Goal: Obtain resource: Download file/media

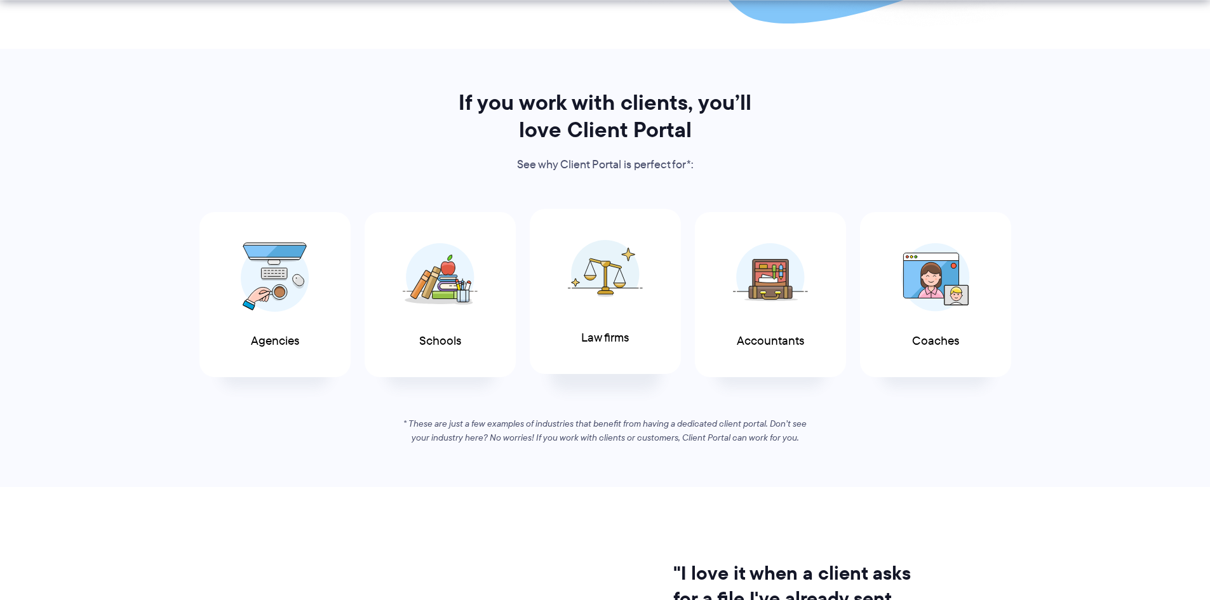
scroll to position [572, 0]
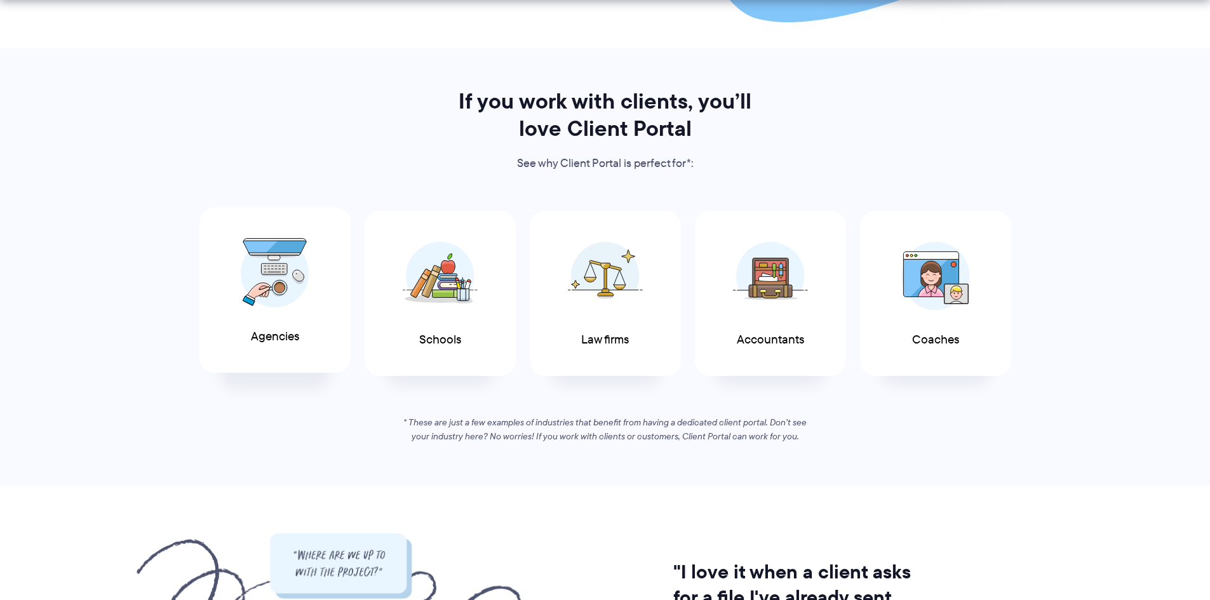
click at [257, 305] on img at bounding box center [275, 273] width 69 height 70
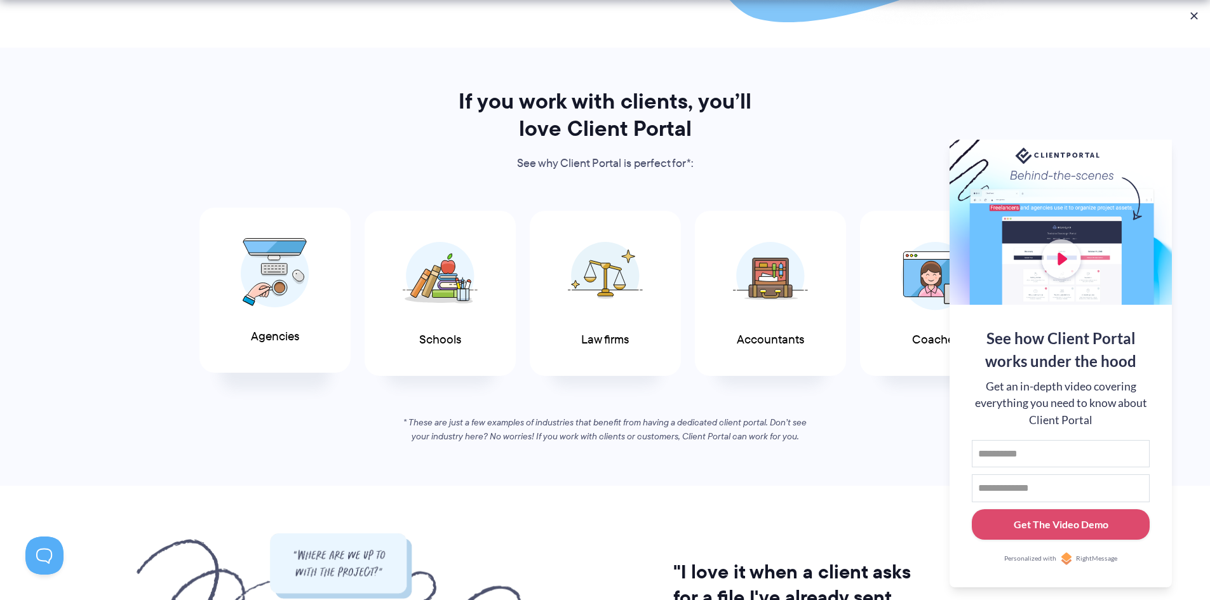
scroll to position [0, 0]
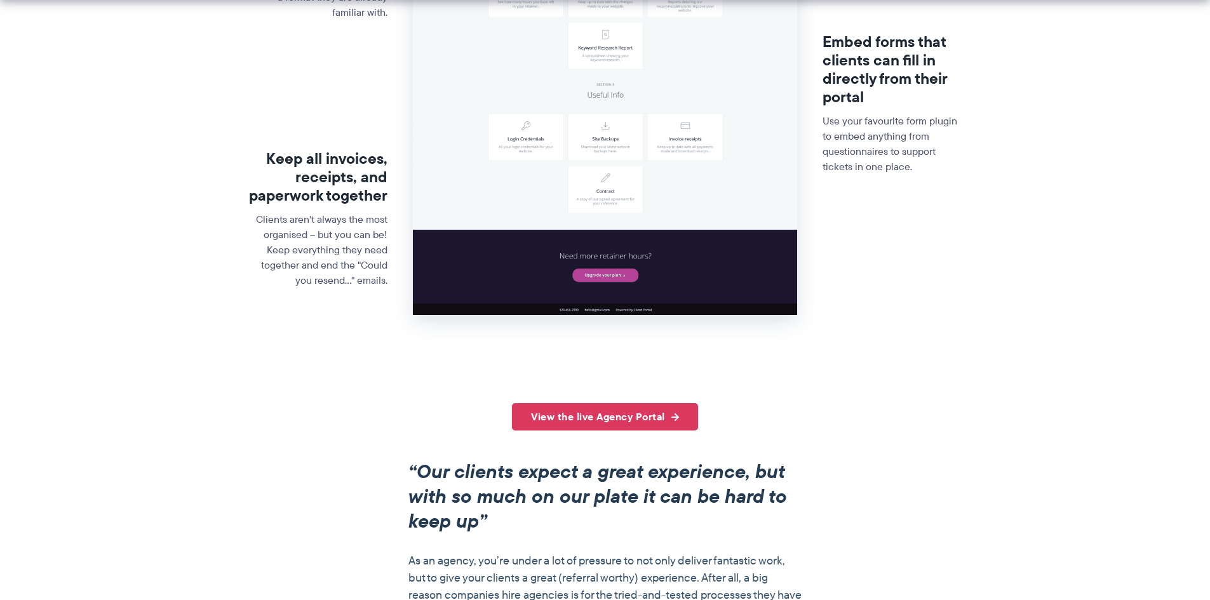
scroll to position [635, 0]
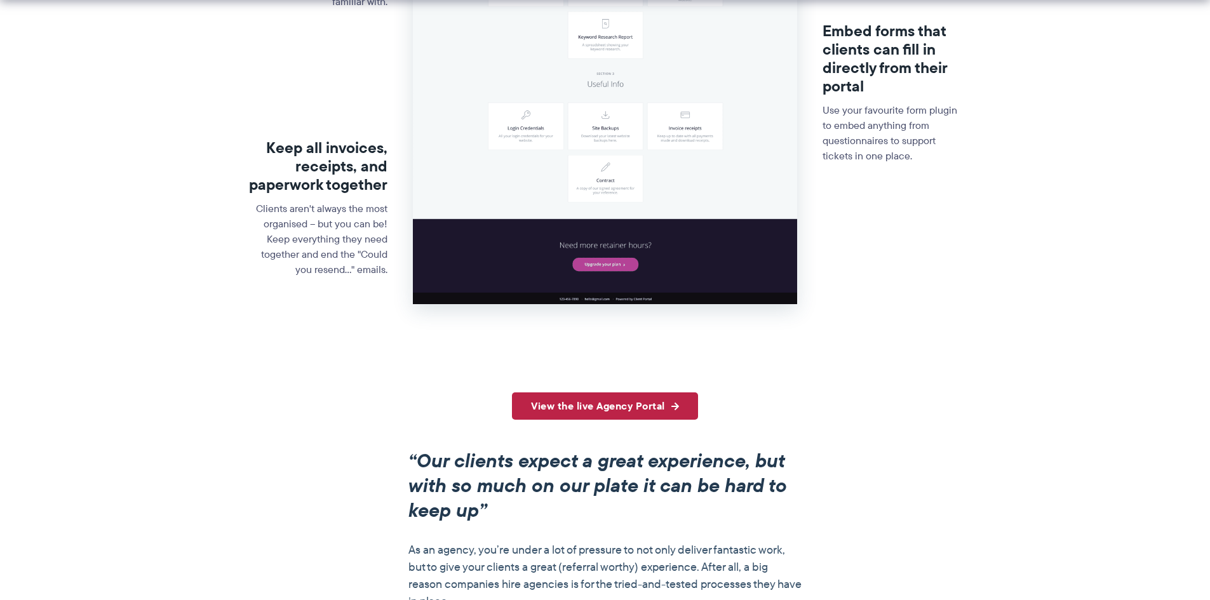
click at [626, 410] on link "View the live Agency Portal" at bounding box center [605, 405] width 186 height 27
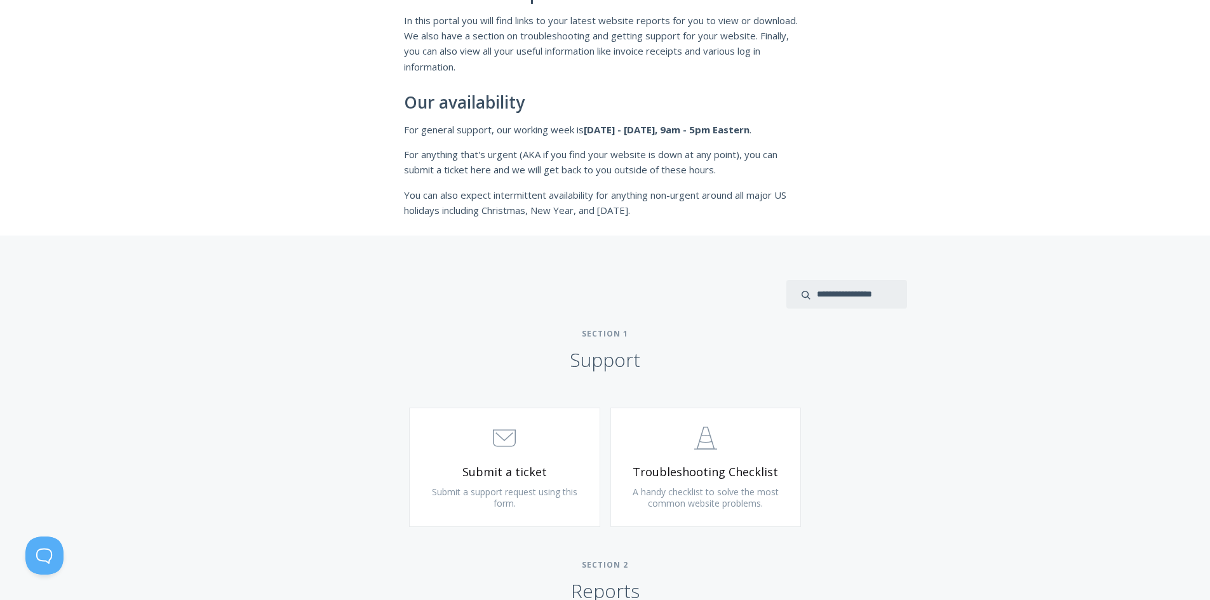
scroll to position [445, 0]
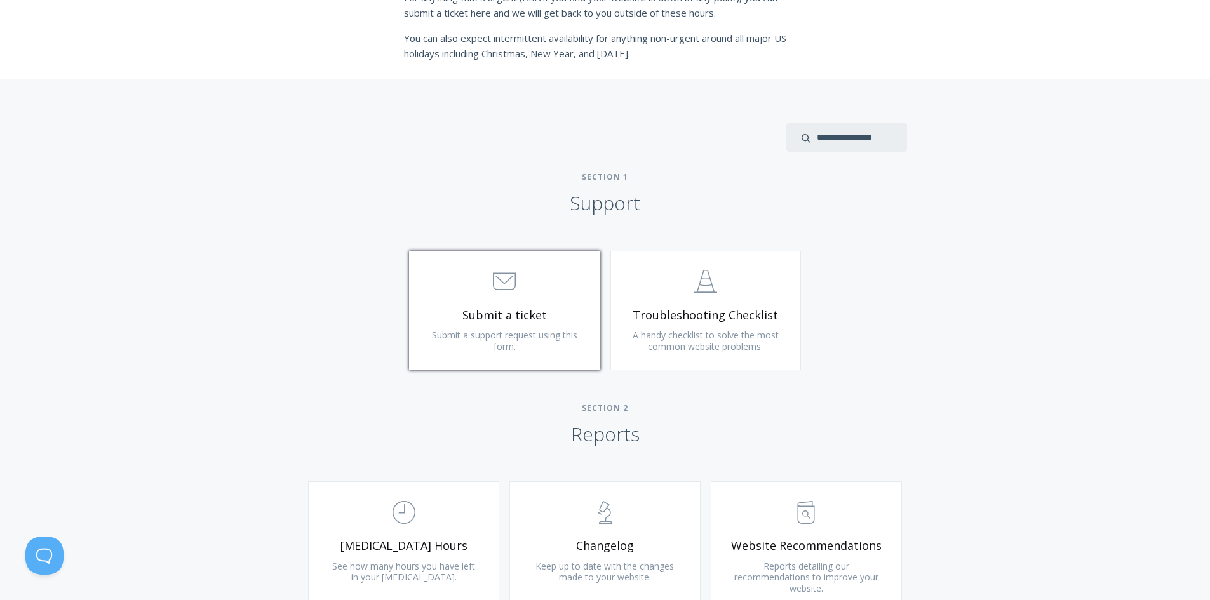
click at [522, 293] on span ".st0{fill:none;stroke:#000000;stroke-width:2;stroke-miterlimit:10;} 3. Communic…" at bounding box center [505, 282] width 152 height 39
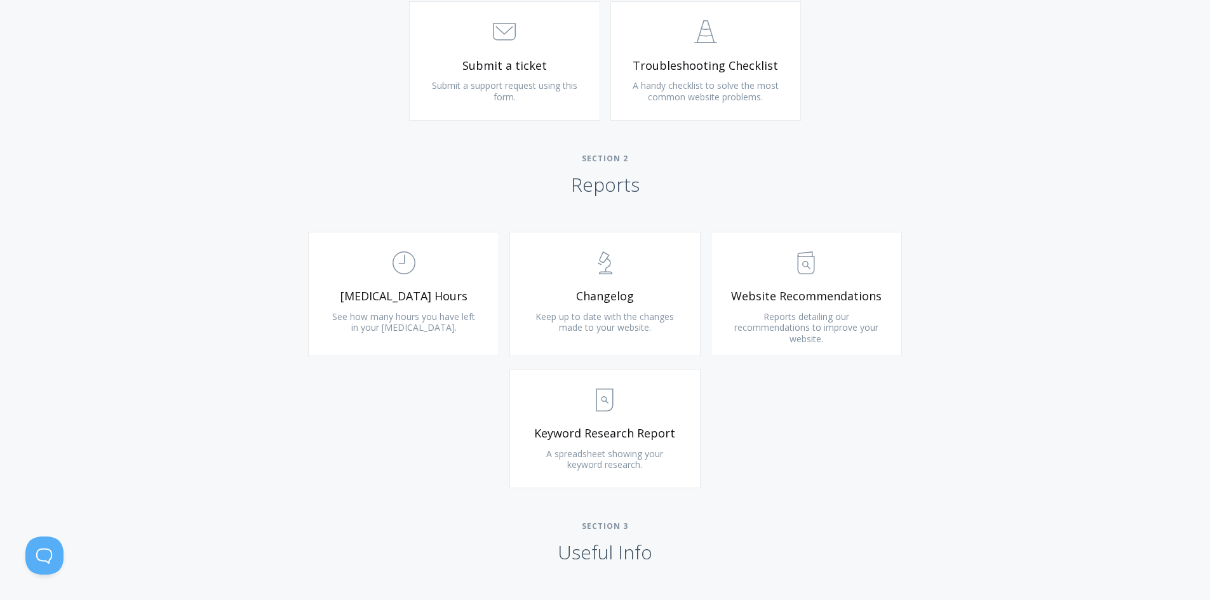
scroll to position [699, 0]
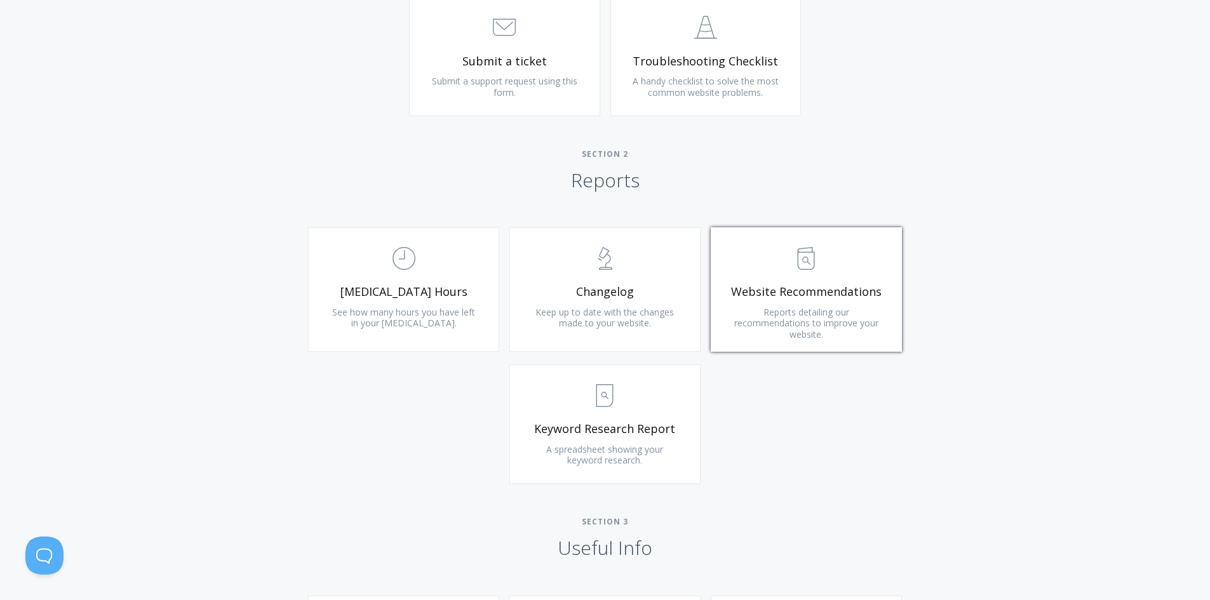
click at [818, 302] on link ".st0{fill:none;stroke:#000000;stroke-width:2;stroke-miterlimit:10;} Untitled-13…" at bounding box center [806, 289] width 191 height 124
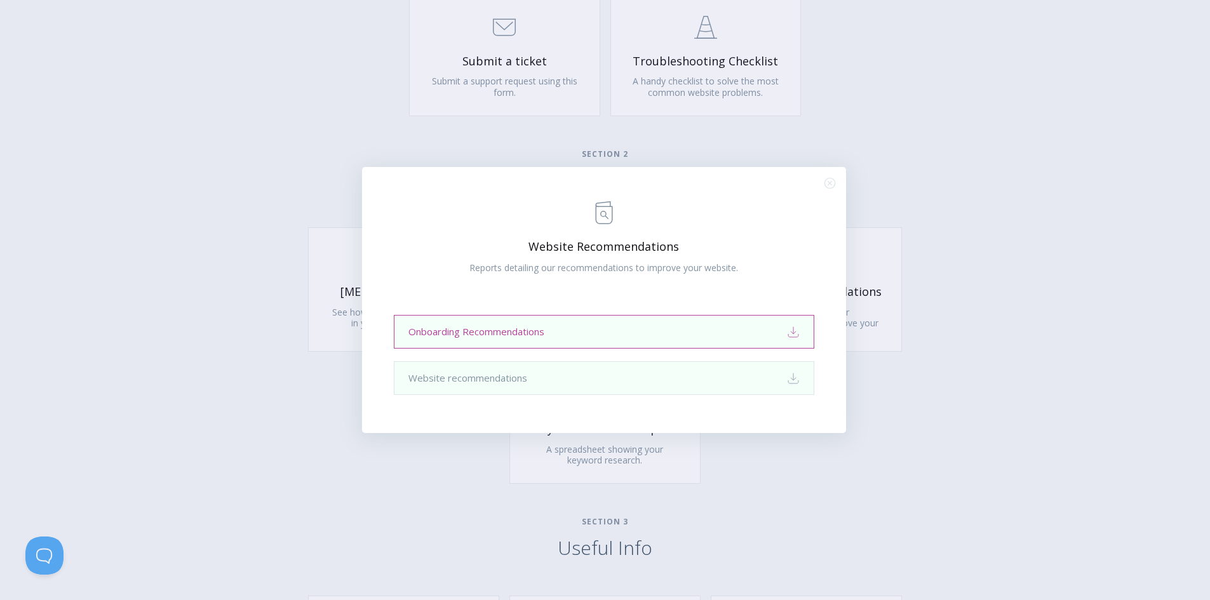
click at [672, 330] on link "Onboarding Recommendations Download" at bounding box center [604, 332] width 420 height 34
click at [963, 215] on div ".st0{fill:none;stroke:#000000;stroke-width:2;stroke-miterlimit:10;} Untitled-13…" at bounding box center [605, 300] width 1210 height 600
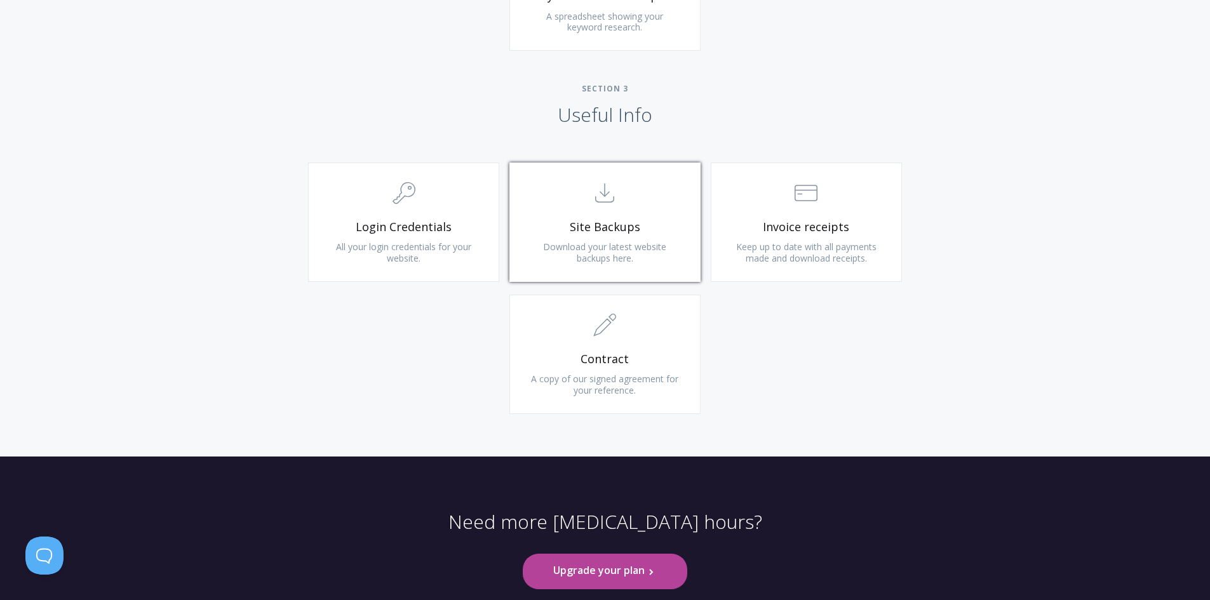
scroll to position [1143, 0]
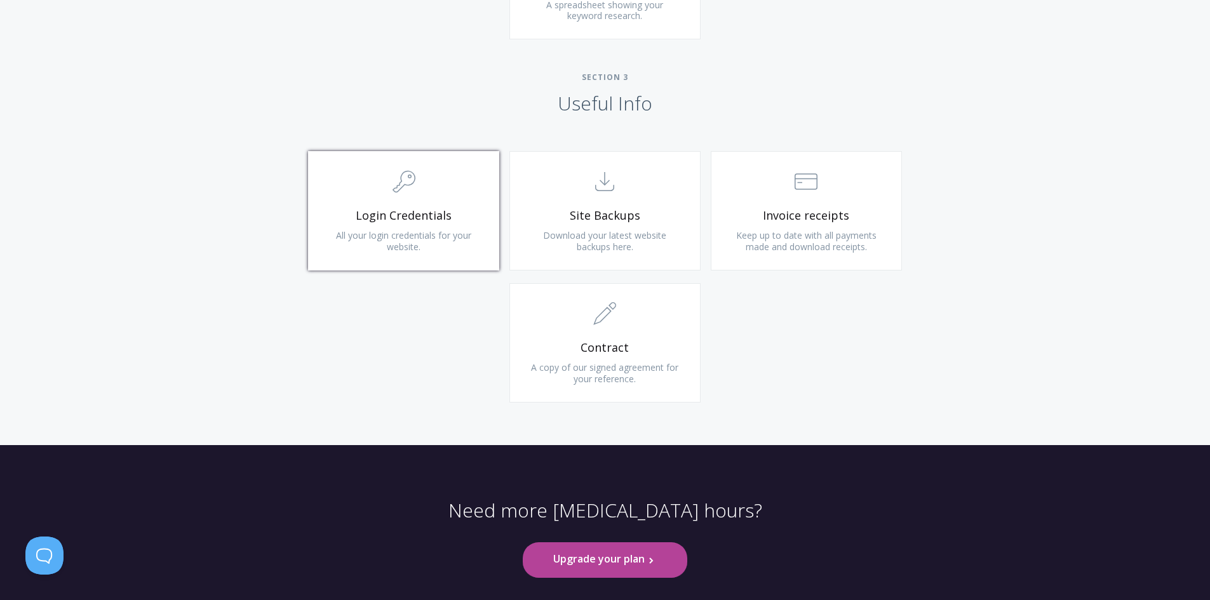
click at [389, 227] on link ".cls-1{fill:none;stroke:#000;stroke-miterlimit:10;stroke-width:2px;} 1. General…" at bounding box center [403, 210] width 191 height 119
click at [417, 214] on span "Login Credentials" at bounding box center [404, 215] width 152 height 15
click at [611, 224] on link ".st0{fill:none;stroke:#000000;stroke-width:2;stroke-miterlimit:10;} Untitled-15…" at bounding box center [604, 210] width 191 height 119
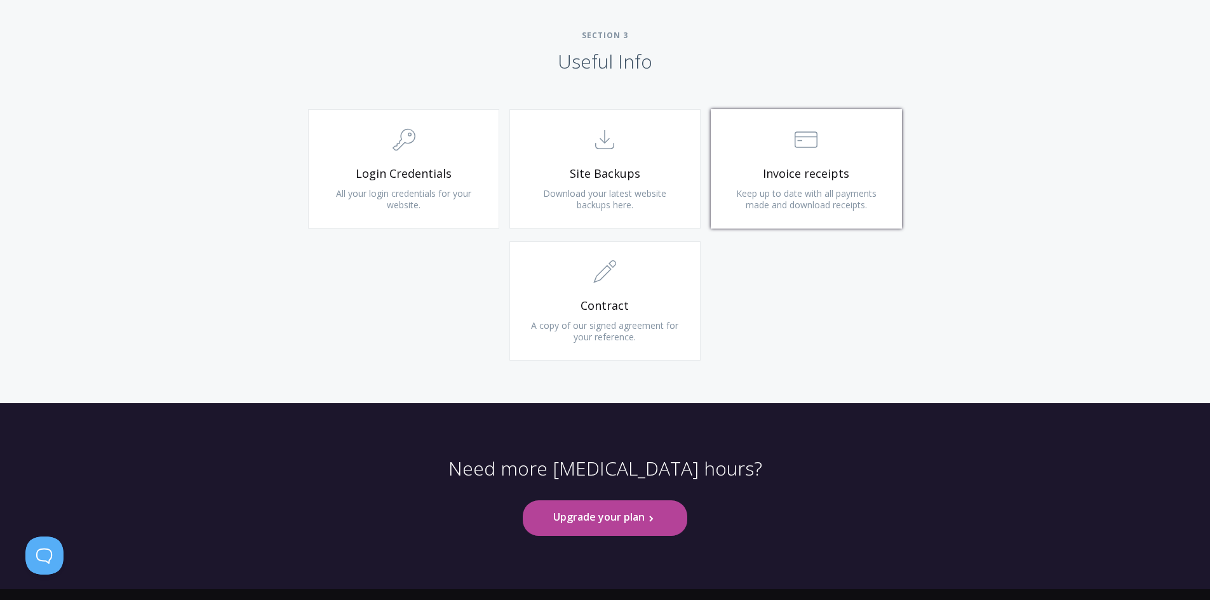
scroll to position [1207, 0]
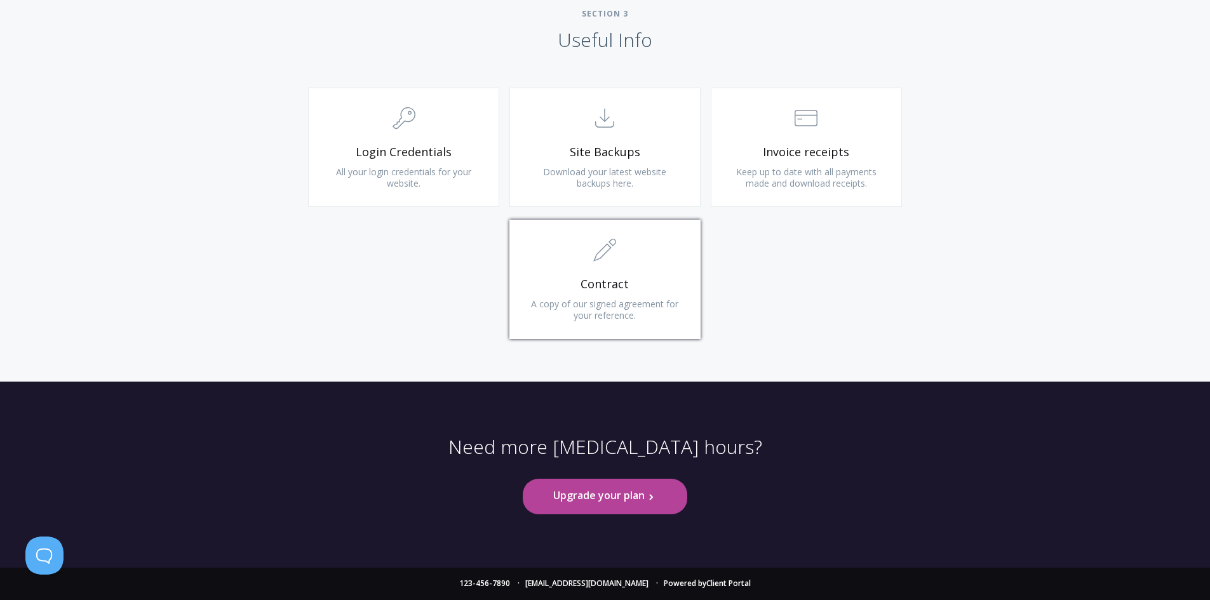
click at [608, 298] on span "A copy of our signed agreement for your reference." at bounding box center [604, 309] width 147 height 23
